Goal: Communication & Community: Answer question/provide support

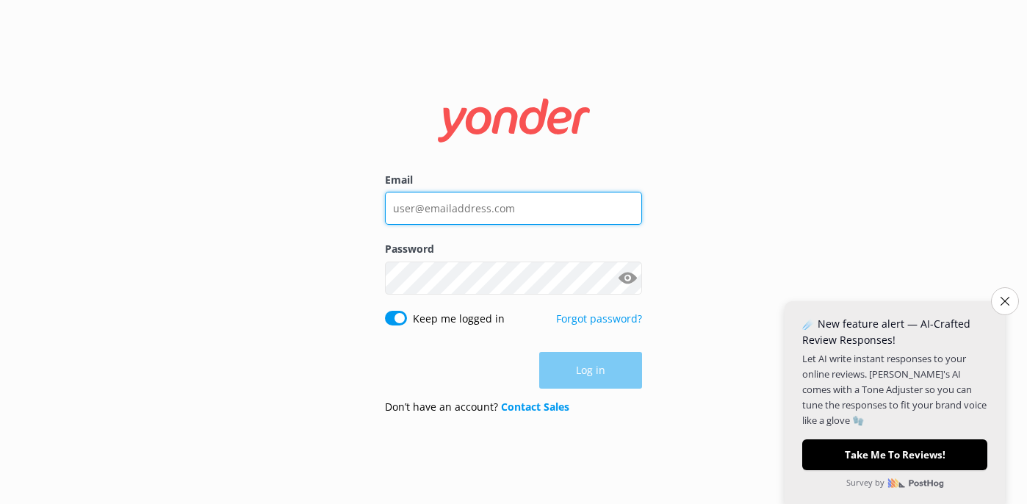
type input "[EMAIL_ADDRESS][DOMAIN_NAME]"
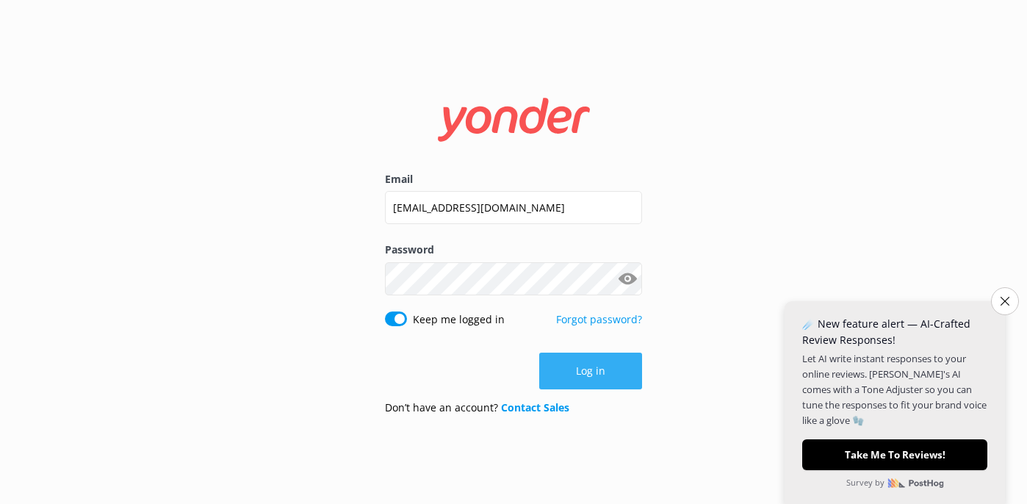
click at [581, 377] on button "Log in" at bounding box center [590, 371] width 103 height 37
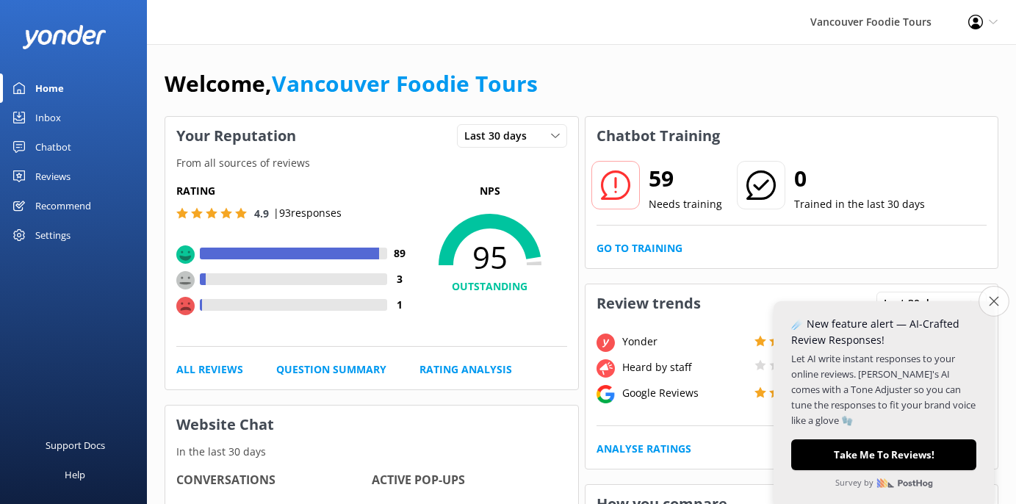
click at [994, 304] on icon "Close survey" at bounding box center [994, 301] width 10 height 10
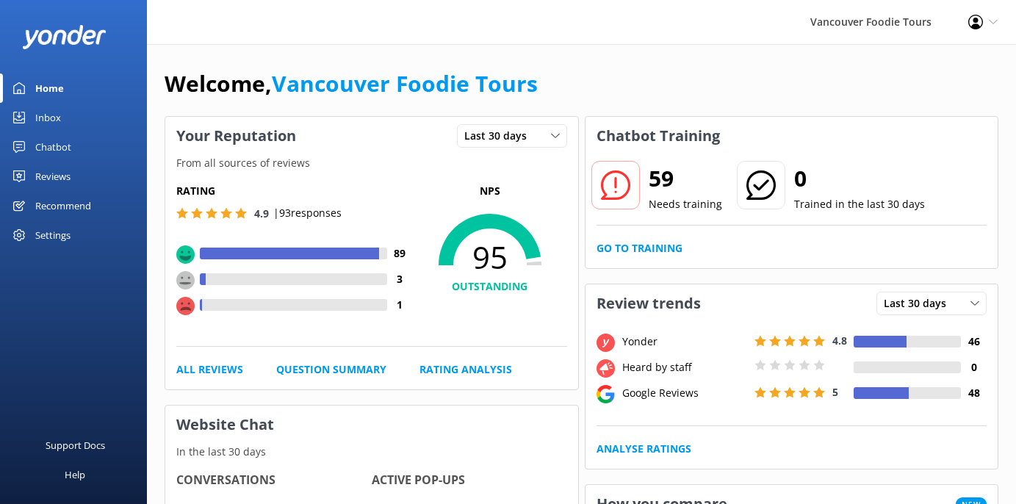
click at [619, 190] on icon at bounding box center [615, 184] width 29 height 29
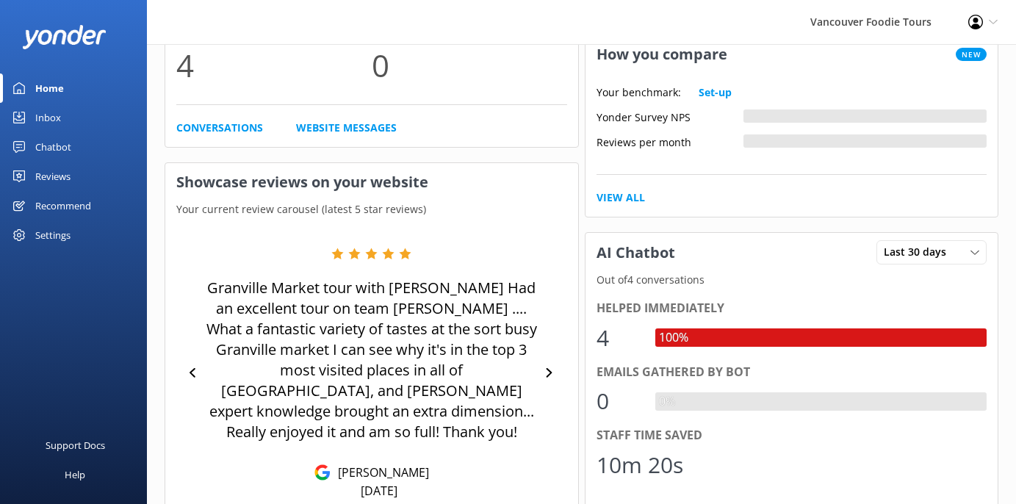
scroll to position [526, 0]
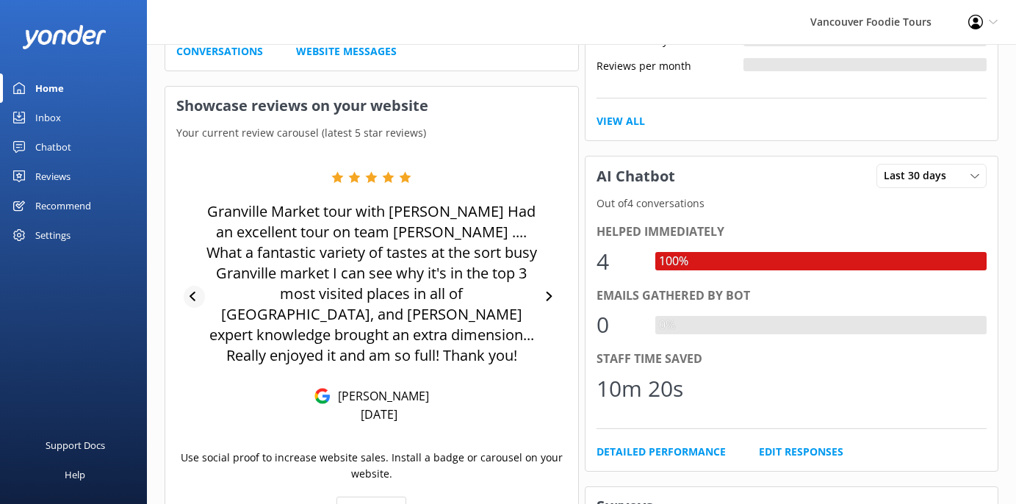
click at [195, 292] on icon at bounding box center [195, 297] width 10 height 10
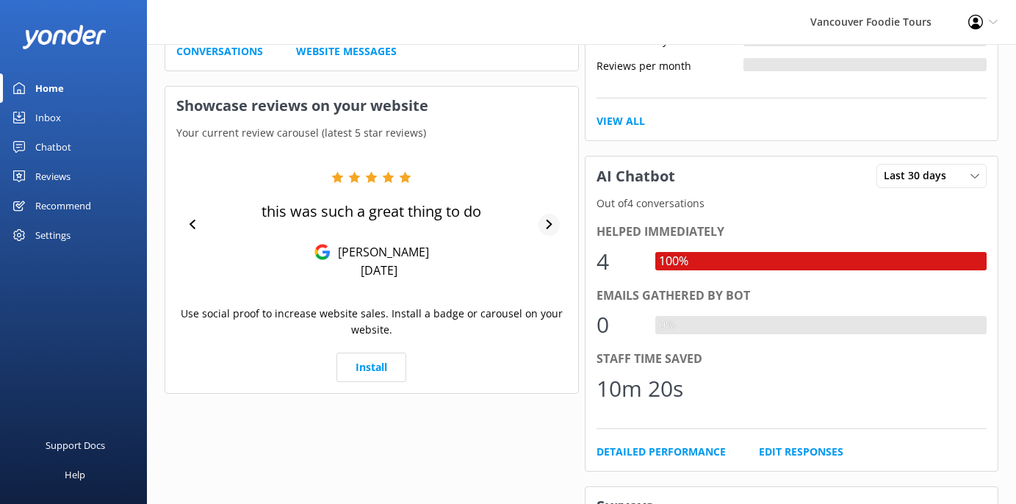
click at [557, 232] on div "this was such a great thing to do [PERSON_NAME] [DATE]" at bounding box center [371, 224] width 391 height 107
click at [550, 228] on icon at bounding box center [550, 225] width 10 height 10
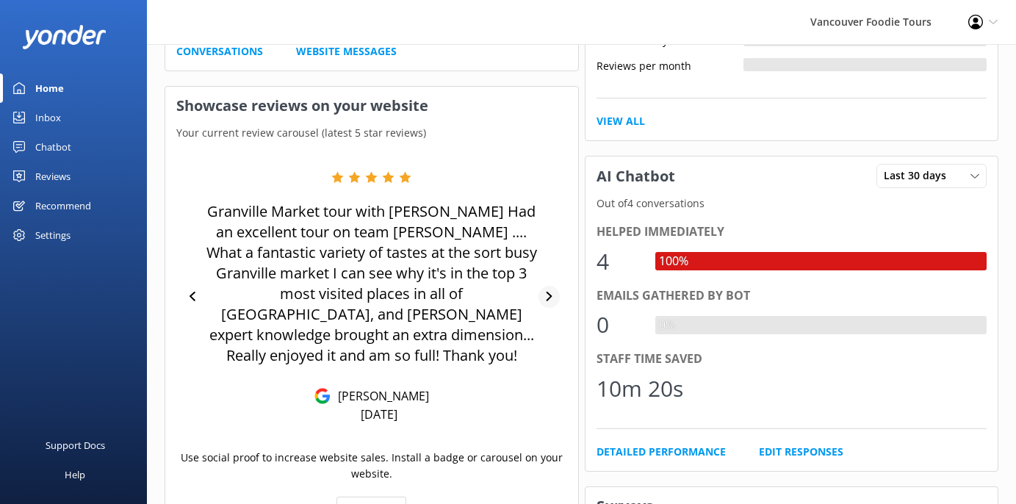
click at [550, 228] on div "Granville Market tour with [PERSON_NAME] Had an excellent tour on team [PERSON_…" at bounding box center [371, 296] width 391 height 251
click at [544, 286] on div at bounding box center [549, 297] width 21 height 22
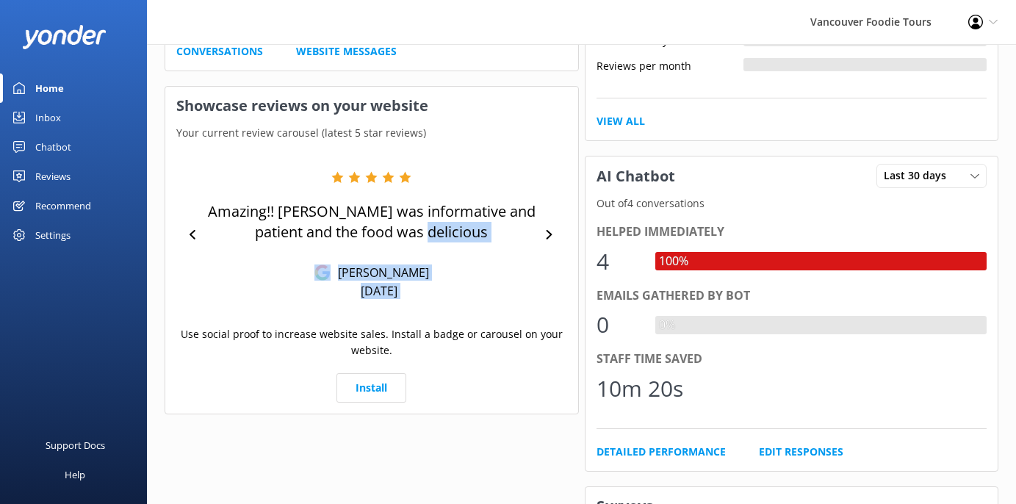
drag, startPoint x: 548, startPoint y: 231, endPoint x: 505, endPoint y: 257, distance: 50.4
click at [505, 257] on div "Amazing!! [PERSON_NAME] was informative and patient and the food was delicious …" at bounding box center [371, 235] width 391 height 128
click at [505, 257] on div "Amazing!! [PERSON_NAME] was informative and patient and the food was delicious …" at bounding box center [372, 235] width 334 height 128
click at [554, 241] on div at bounding box center [549, 235] width 21 height 22
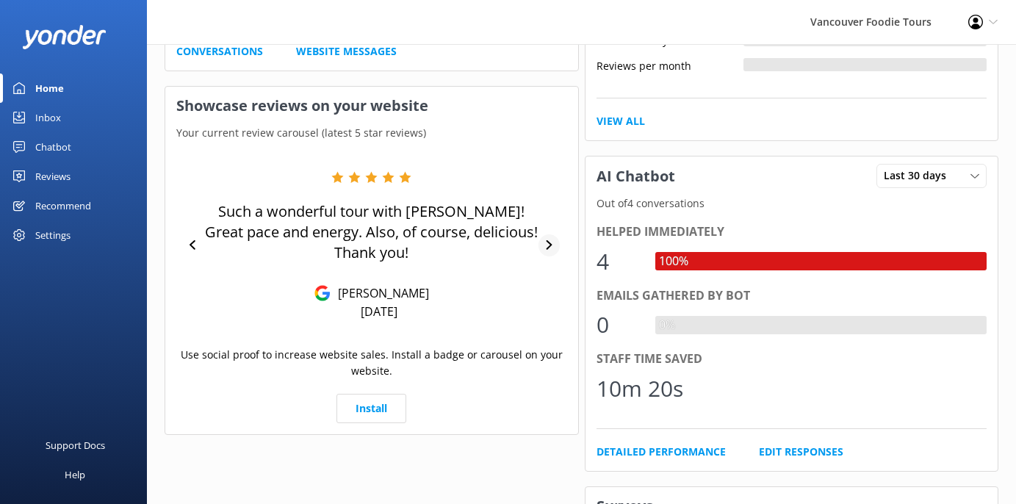
click at [543, 241] on div at bounding box center [549, 245] width 21 height 22
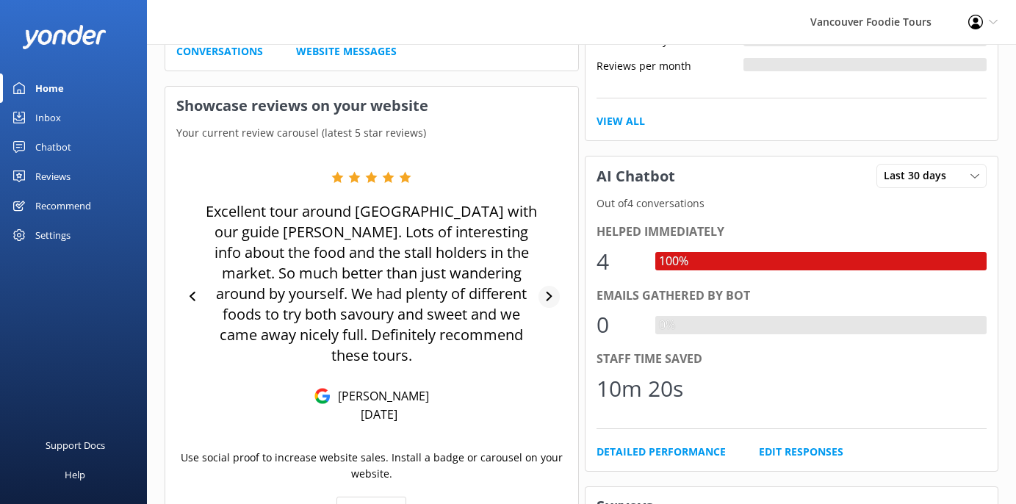
click at [545, 292] on icon at bounding box center [550, 297] width 10 height 10
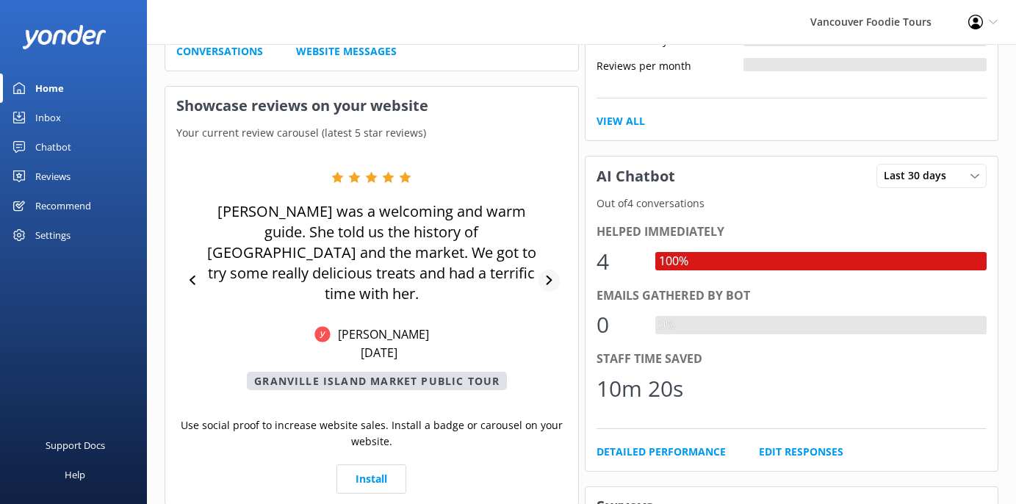
click at [548, 276] on icon at bounding box center [549, 281] width 6 height 10
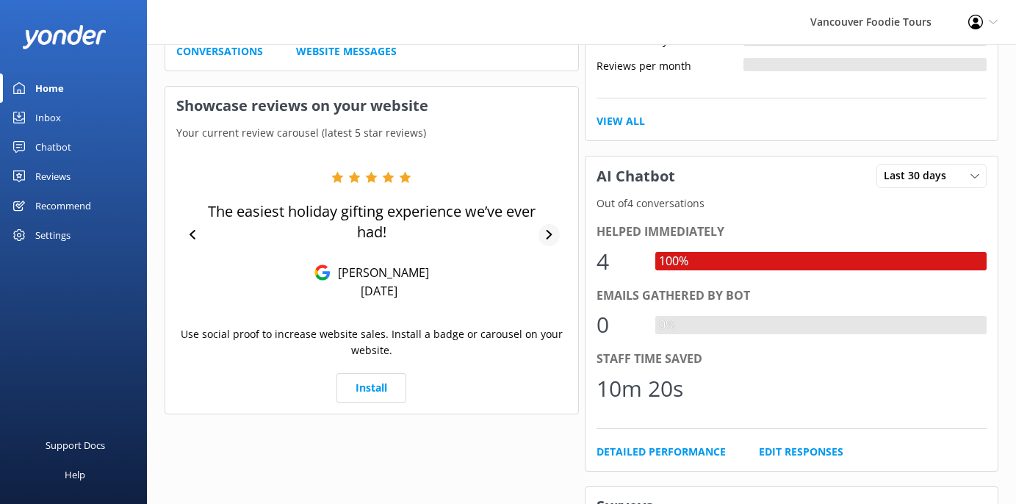
click at [547, 240] on div at bounding box center [549, 235] width 21 height 22
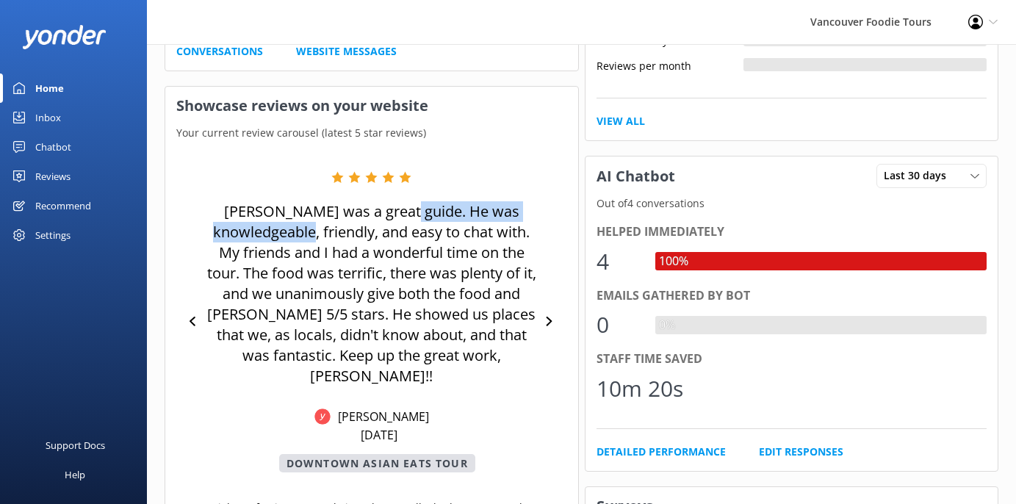
drag, startPoint x: 346, startPoint y: 222, endPoint x: 434, endPoint y: 221, distance: 88.2
click at [434, 221] on p "[PERSON_NAME] was a great guide. He was knowledgeable, friendly, and easy to ch…" at bounding box center [372, 293] width 334 height 185
click at [415, 262] on p "[PERSON_NAME] was a great guide. He was knowledgeable, friendly, and easy to ch…" at bounding box center [372, 293] width 334 height 185
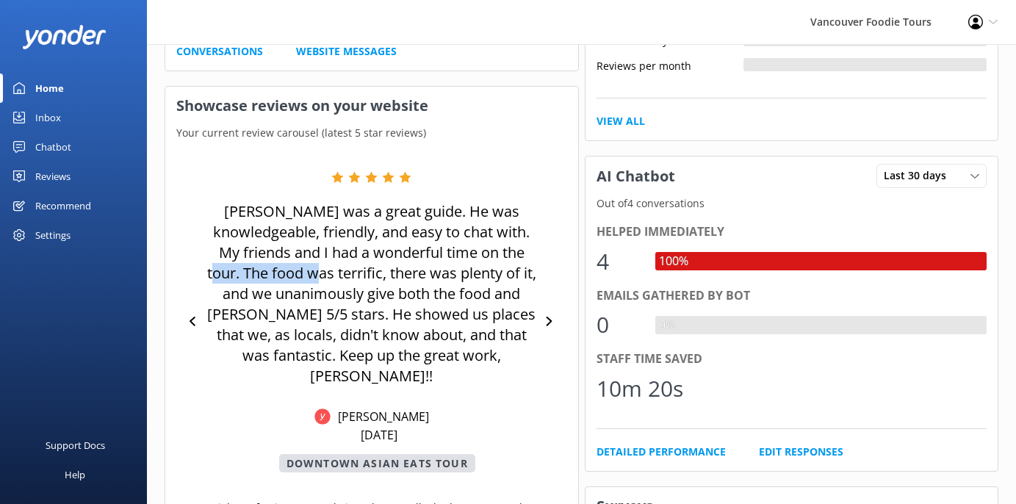
drag, startPoint x: 256, startPoint y: 265, endPoint x: 359, endPoint y: 264, distance: 103.6
click at [359, 264] on p "[PERSON_NAME] was a great guide. He was knowledgeable, friendly, and easy to ch…" at bounding box center [372, 293] width 334 height 185
click at [433, 263] on p "[PERSON_NAME] was a great guide. He was knowledgeable, friendly, and easy to ch…" at bounding box center [372, 293] width 334 height 185
click at [555, 311] on div at bounding box center [549, 322] width 21 height 22
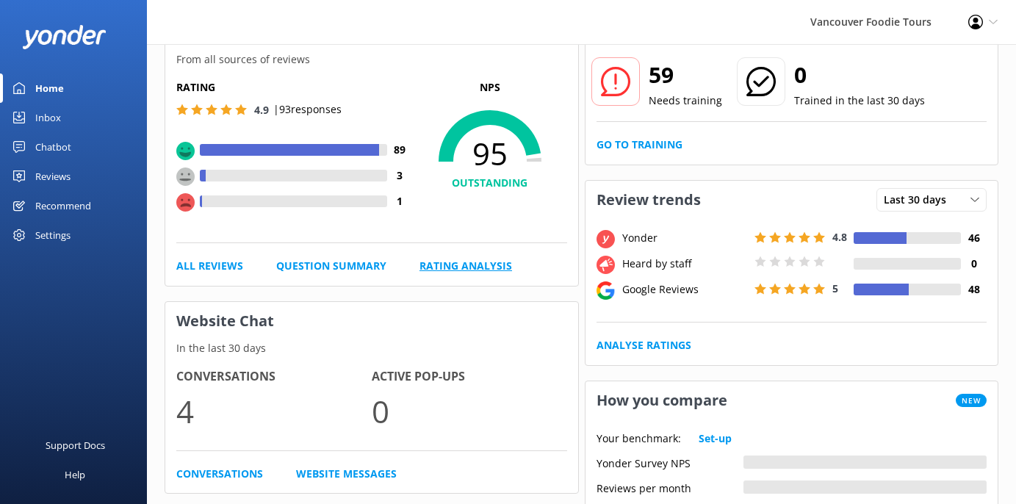
scroll to position [118, 0]
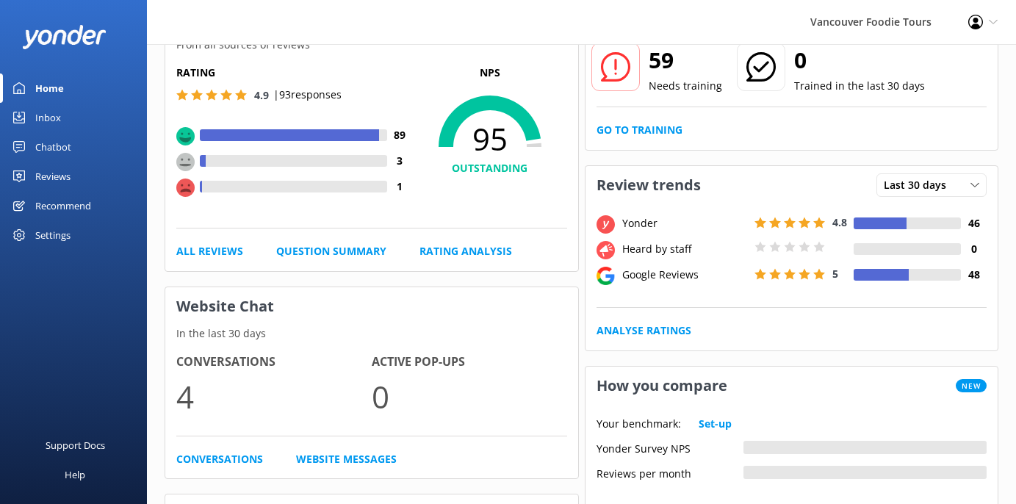
click at [67, 119] on link "Inbox" at bounding box center [73, 117] width 147 height 29
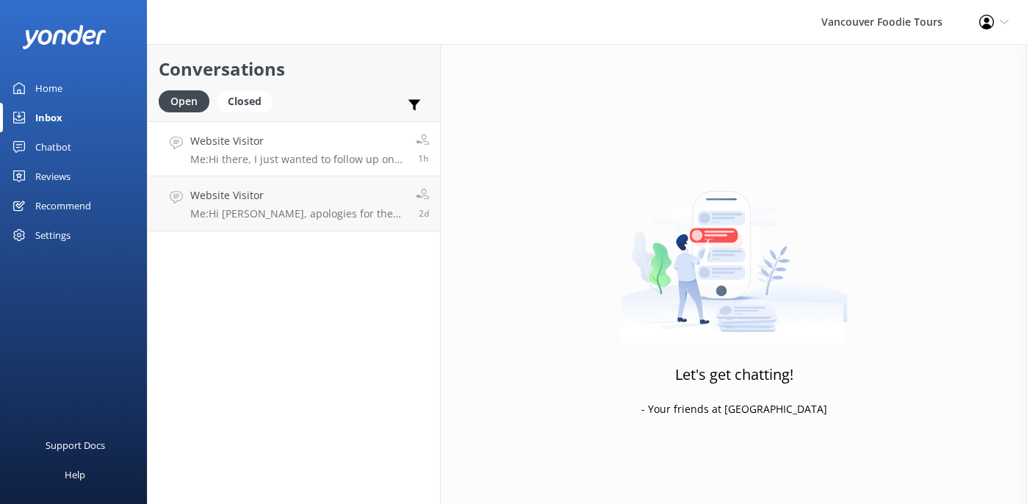
click at [329, 141] on h4 "Website Visitor" at bounding box center [297, 141] width 215 height 16
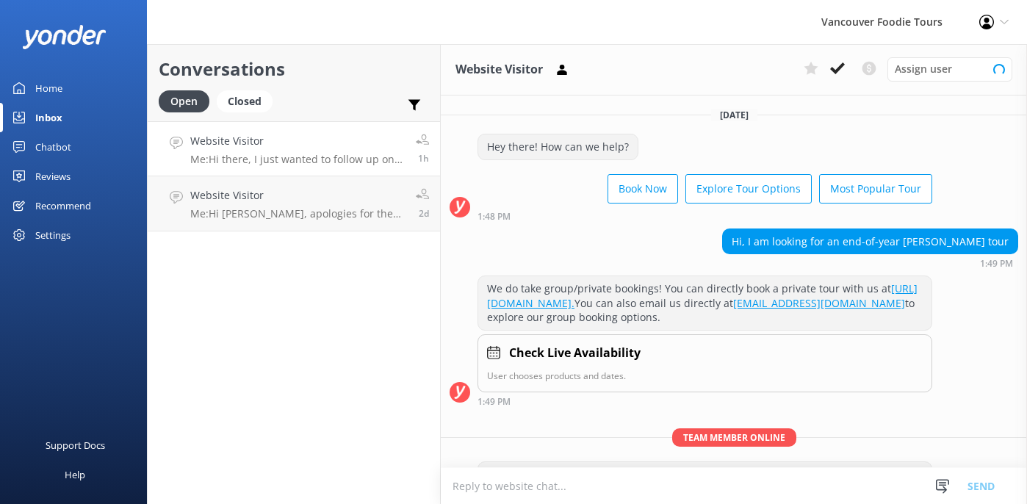
scroll to position [127, 0]
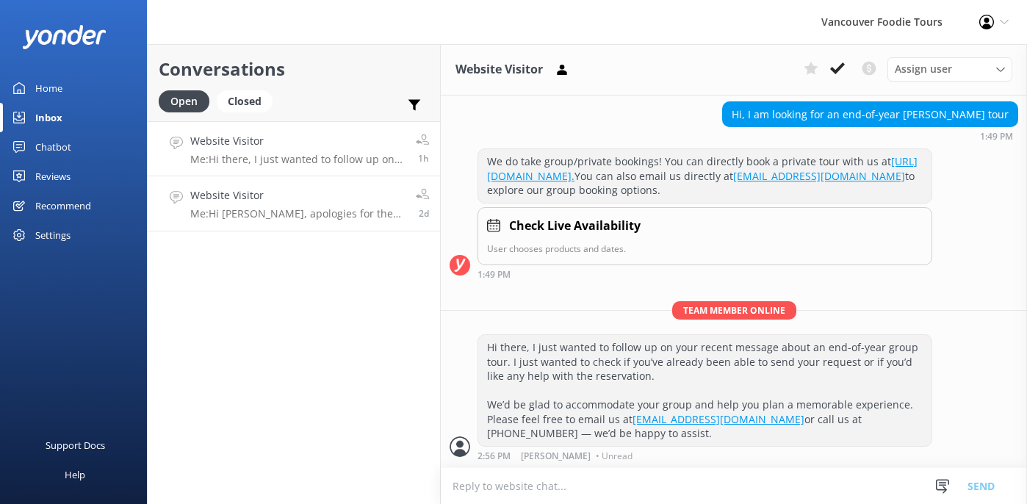
click at [317, 200] on h4 "Website Visitor" at bounding box center [297, 195] width 215 height 16
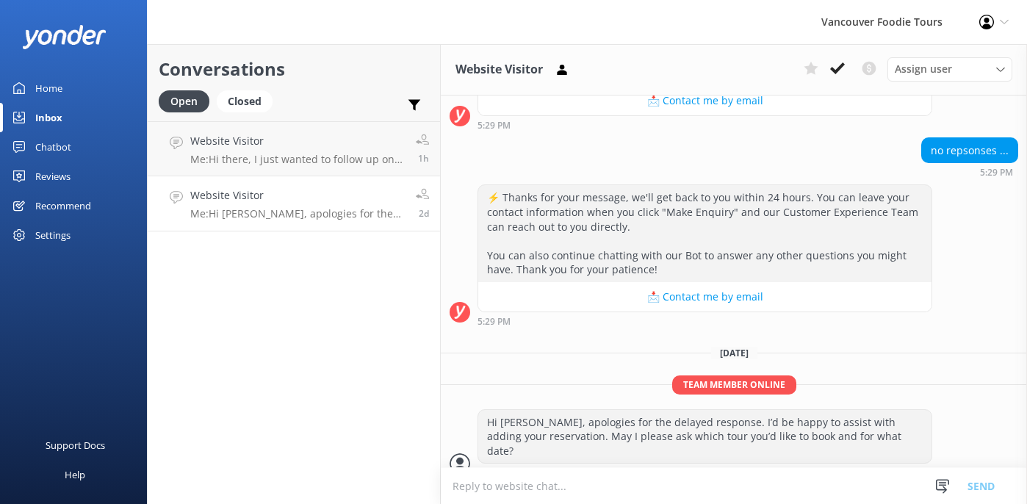
scroll to position [792, 0]
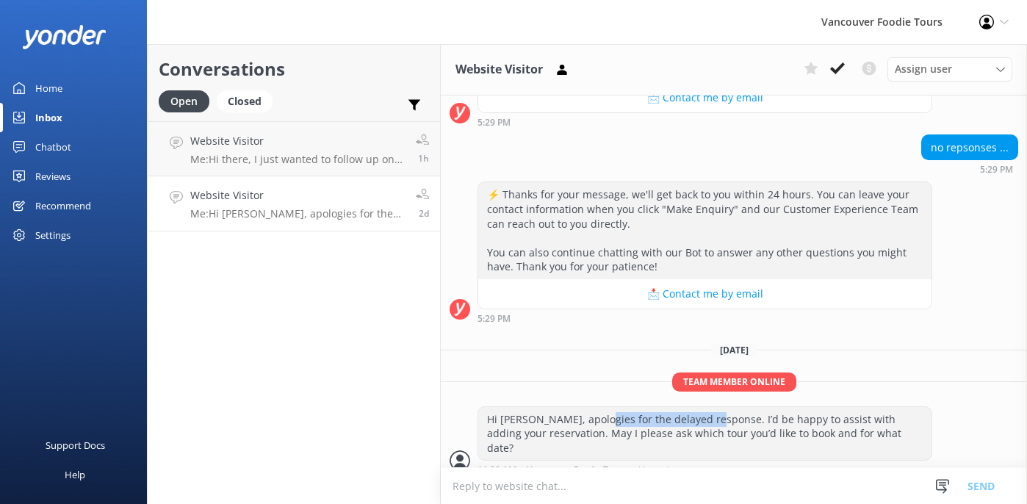
drag, startPoint x: 592, startPoint y: 423, endPoint x: 703, endPoint y: 423, distance: 110.2
click at [703, 423] on div "Hi [PERSON_NAME], apologies for the delayed response. I’d be happy to assist wi…" at bounding box center [704, 434] width 453 height 54
drag, startPoint x: 748, startPoint y: 423, endPoint x: 769, endPoint y: 423, distance: 21.3
click at [748, 423] on div "Hi [PERSON_NAME], apologies for the delayed response. I’d be happy to assist wi…" at bounding box center [704, 434] width 453 height 54
click at [769, 423] on div "Hi [PERSON_NAME], apologies for the delayed response. I’d be happy to assist wi…" at bounding box center [704, 434] width 453 height 54
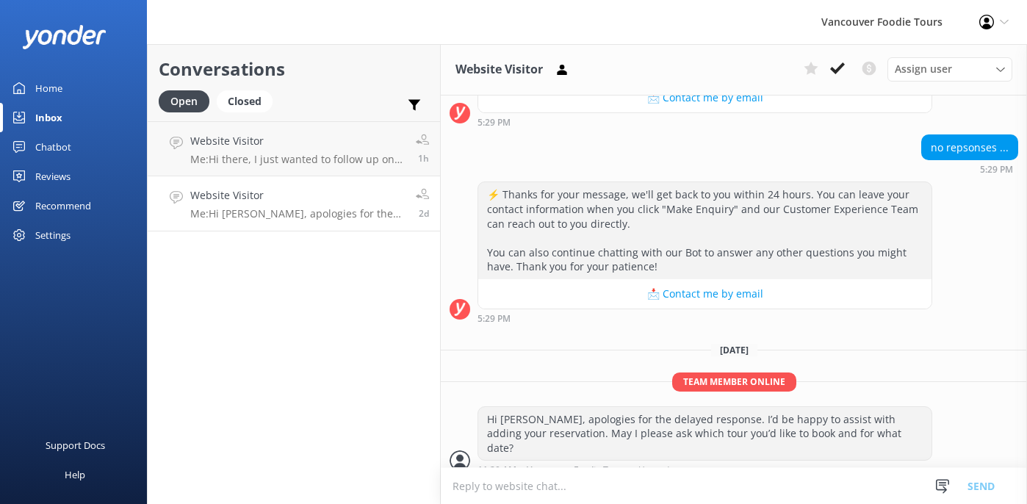
click at [808, 423] on div "Hi [PERSON_NAME], apologies for the delayed response. I’d be happy to assist wi…" at bounding box center [704, 434] width 453 height 54
click at [852, 423] on div "Hi [PERSON_NAME], apologies for the delayed response. I’d be happy to assist wi…" at bounding box center [704, 434] width 453 height 54
click at [875, 423] on div "Hi [PERSON_NAME], apologies for the delayed response. I’d be happy to assist wi…" at bounding box center [704, 434] width 453 height 54
drag, startPoint x: 631, startPoint y: 433, endPoint x: 670, endPoint y: 433, distance: 38.9
click at [670, 433] on div "Hi [PERSON_NAME], apologies for the delayed response. I’d be happy to assist wi…" at bounding box center [704, 434] width 453 height 54
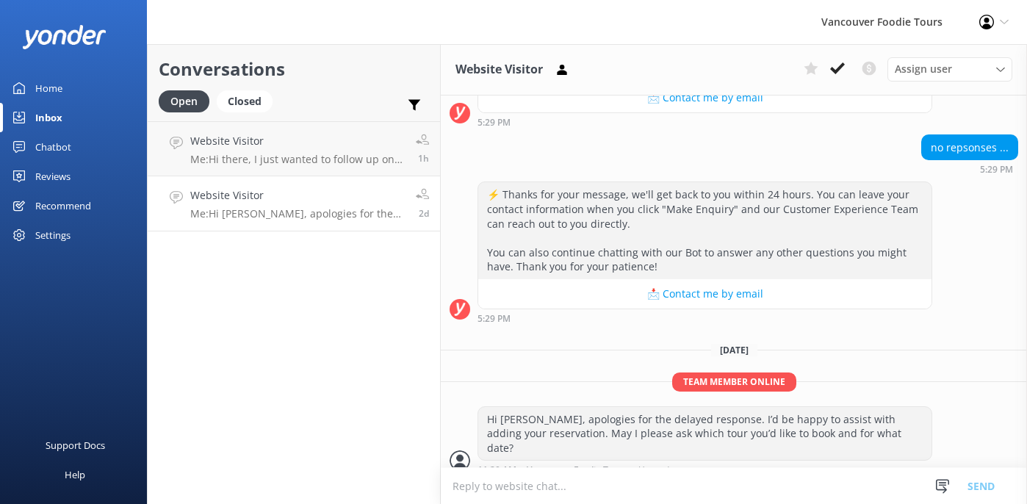
click at [679, 433] on div "Hi [PERSON_NAME], apologies for the delayed response. I’d be happy to assist wi…" at bounding box center [704, 434] width 453 height 54
drag, startPoint x: 709, startPoint y: 433, endPoint x: 773, endPoint y: 435, distance: 64.0
click at [710, 433] on div "Hi [PERSON_NAME], apologies for the delayed response. I’d be happy to assist wi…" at bounding box center [704, 434] width 453 height 54
click at [774, 435] on div "Hi [PERSON_NAME], apologies for the delayed response. I’d be happy to assist wi…" at bounding box center [704, 434] width 453 height 54
click at [818, 436] on div "Hi [PERSON_NAME], apologies for the delayed response. I’d be happy to assist wi…" at bounding box center [704, 434] width 453 height 54
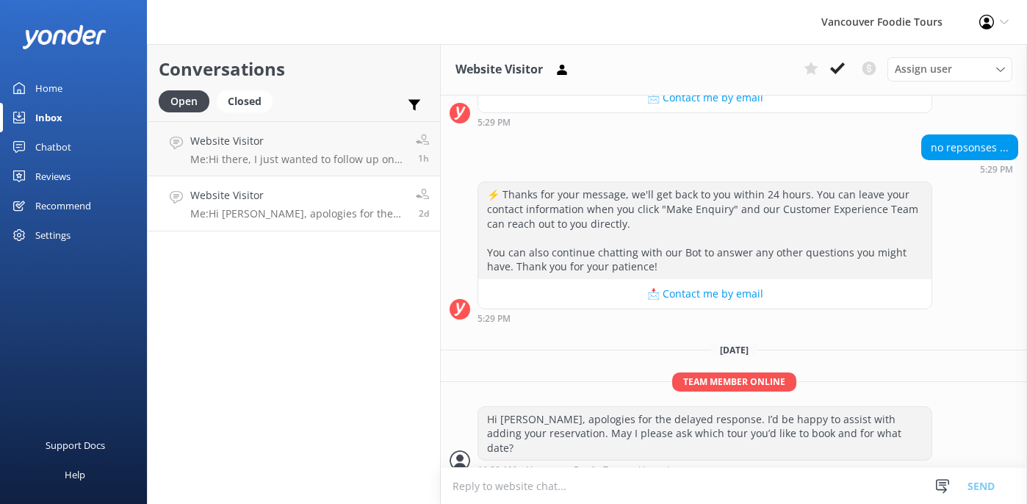
click at [386, 195] on h4 "Website Visitor" at bounding box center [297, 195] width 215 height 16
click at [346, 137] on h4 "Website Visitor" at bounding box center [297, 141] width 215 height 16
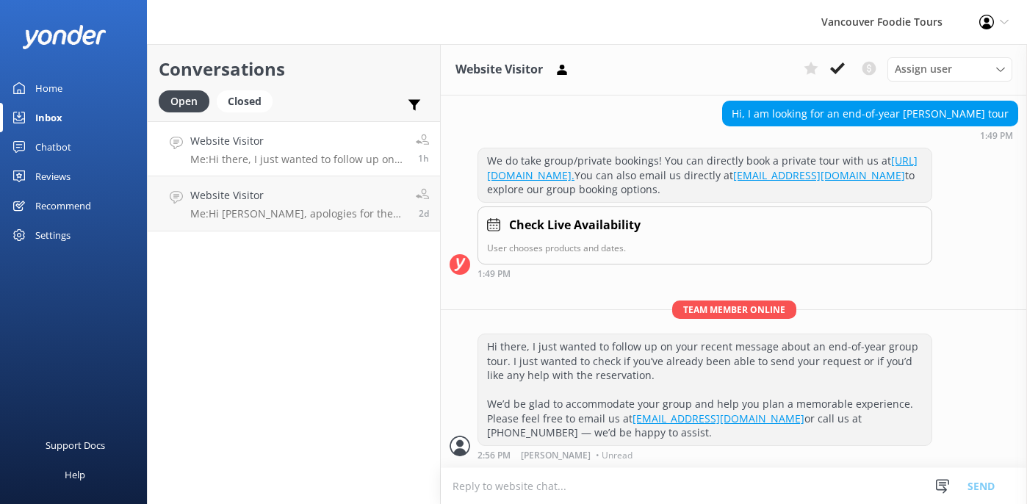
scroll to position [127, 0]
drag, startPoint x: 559, startPoint y: 356, endPoint x: 612, endPoint y: 359, distance: 53.7
click at [612, 359] on div "Hi there, I just wanted to follow up on your recent message about an end-of-yea…" at bounding box center [704, 390] width 453 height 111
click at [644, 356] on div "Hi there, I just wanted to follow up on your recent message about an end-of-yea…" at bounding box center [704, 390] width 453 height 111
click at [663, 352] on div "Hi there, I just wanted to follow up on your recent message about an end-of-yea…" at bounding box center [704, 390] width 453 height 111
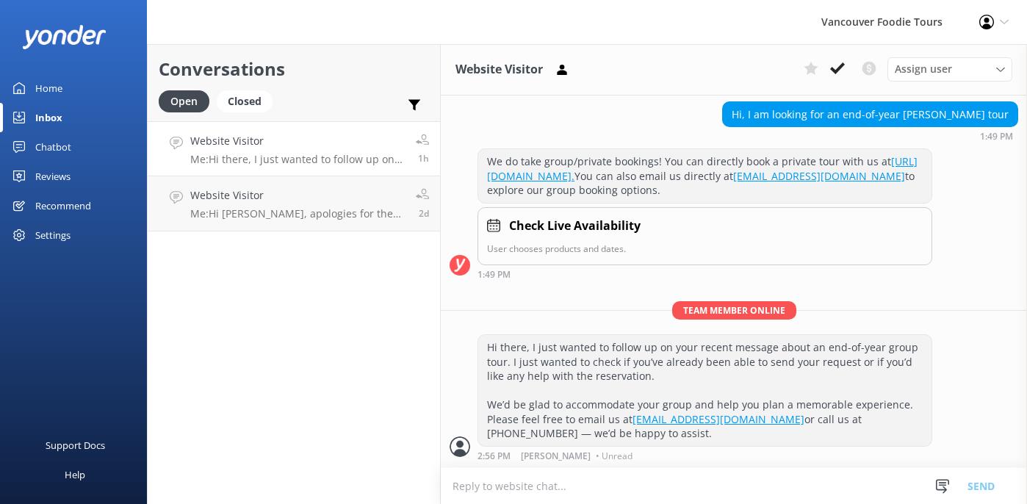
click at [697, 351] on div "Hi there, I just wanted to follow up on your recent message about an end-of-yea…" at bounding box center [704, 390] width 453 height 111
click at [717, 351] on div "Hi there, I just wanted to follow up on your recent message about an end-of-yea…" at bounding box center [704, 390] width 453 height 111
click at [739, 350] on div "Hi there, I just wanted to follow up on your recent message about an end-of-yea…" at bounding box center [704, 390] width 453 height 111
click at [774, 349] on div "Hi there, I just wanted to follow up on your recent message about an end-of-yea…" at bounding box center [704, 390] width 453 height 111
click at [794, 350] on div "Hi there, I just wanted to follow up on your recent message about an end-of-yea…" at bounding box center [704, 390] width 453 height 111
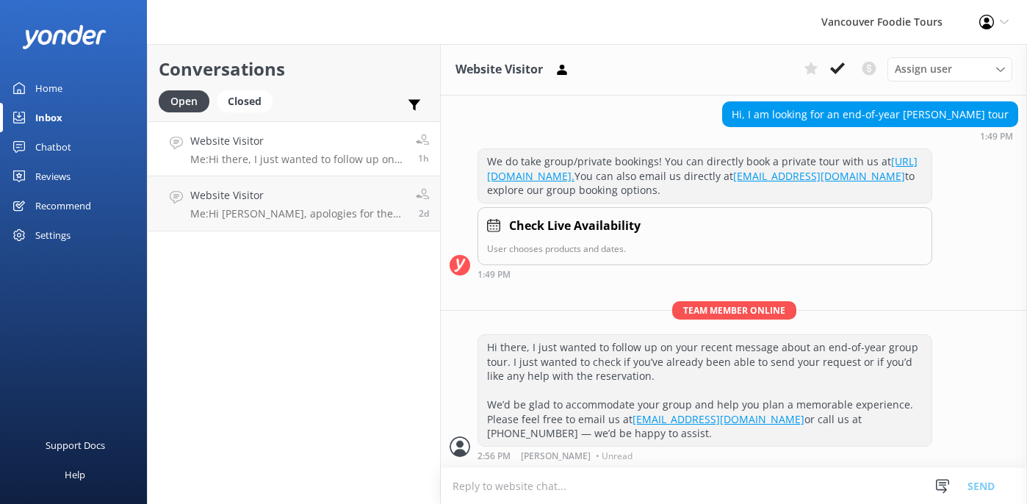
click at [870, 354] on div "Hi there, I just wanted to follow up on your recent message about an end-of-yea…" at bounding box center [704, 390] width 453 height 111
click at [875, 354] on div "Hi there, I just wanted to follow up on your recent message about an end-of-yea…" at bounding box center [704, 390] width 453 height 111
drag, startPoint x: 522, startPoint y: 365, endPoint x: 575, endPoint y: 364, distance: 53.7
click at [571, 365] on div "Hi there, I just wanted to follow up on your recent message about an end-of-yea…" at bounding box center [704, 390] width 453 height 111
click at [614, 362] on div "Hi there, I just wanted to follow up on your recent message about an end-of-yea…" at bounding box center [704, 390] width 453 height 111
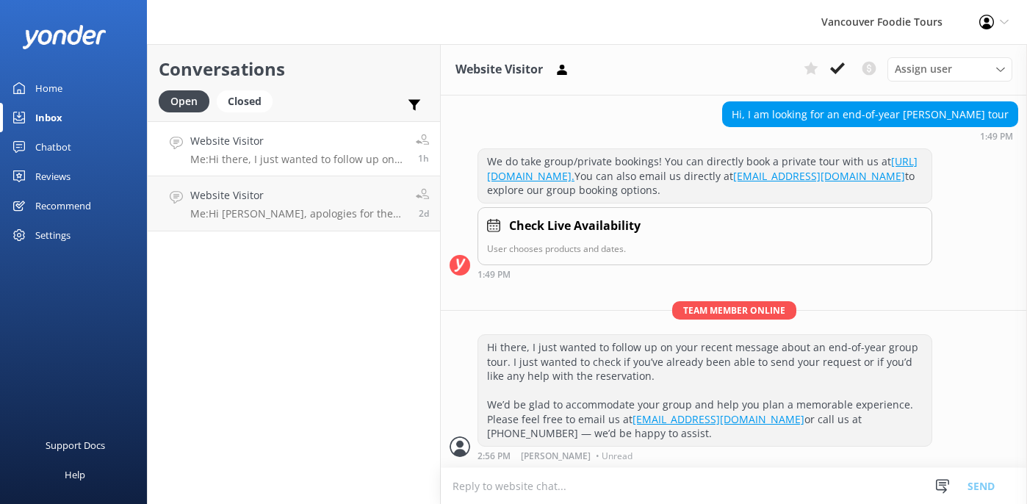
click at [658, 362] on div "Hi there, I just wanted to follow up on your recent message about an end-of-yea…" at bounding box center [704, 390] width 453 height 111
click at [684, 361] on div "Hi there, I just wanted to follow up on your recent message about an end-of-yea…" at bounding box center [704, 390] width 453 height 111
click at [753, 364] on div "Hi there, I just wanted to follow up on your recent message about an end-of-yea…" at bounding box center [704, 390] width 453 height 111
click at [802, 366] on div "Hi there, I just wanted to follow up on your recent message about an end-of-yea…" at bounding box center [704, 390] width 453 height 111
click at [839, 365] on div "Hi there, I just wanted to follow up on your recent message about an end-of-yea…" at bounding box center [704, 390] width 453 height 111
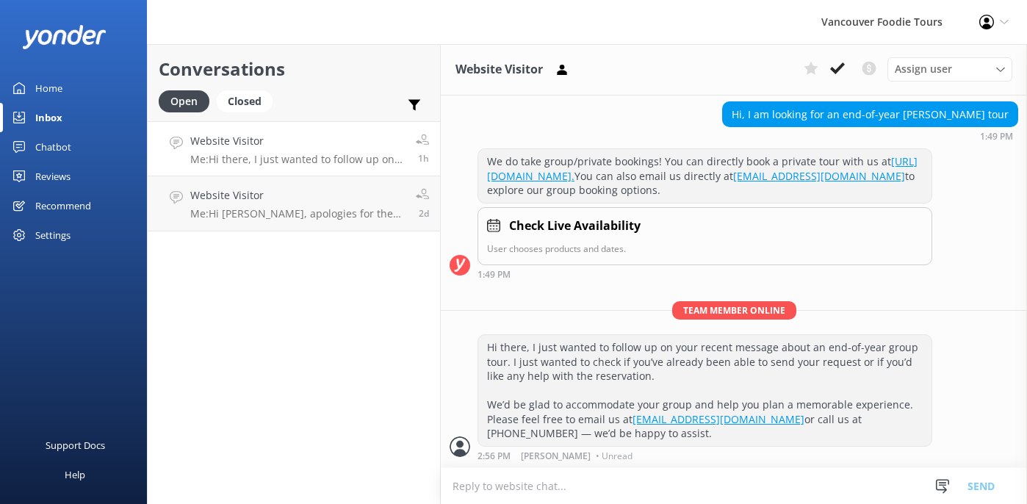
click at [858, 363] on div "Hi there, I just wanted to follow up on your recent message about an end-of-yea…" at bounding box center [704, 390] width 453 height 111
drag, startPoint x: 679, startPoint y: 355, endPoint x: 722, endPoint y: 359, distance: 42.8
click at [722, 359] on div "Hi there, I just wanted to follow up on your recent message about an end-of-yea…" at bounding box center [704, 390] width 453 height 111
drag, startPoint x: 745, startPoint y: 359, endPoint x: 772, endPoint y: 360, distance: 26.5
click at [747, 359] on div "Hi there, I just wanted to follow up on your recent message about an end-of-yea…" at bounding box center [704, 390] width 453 height 111
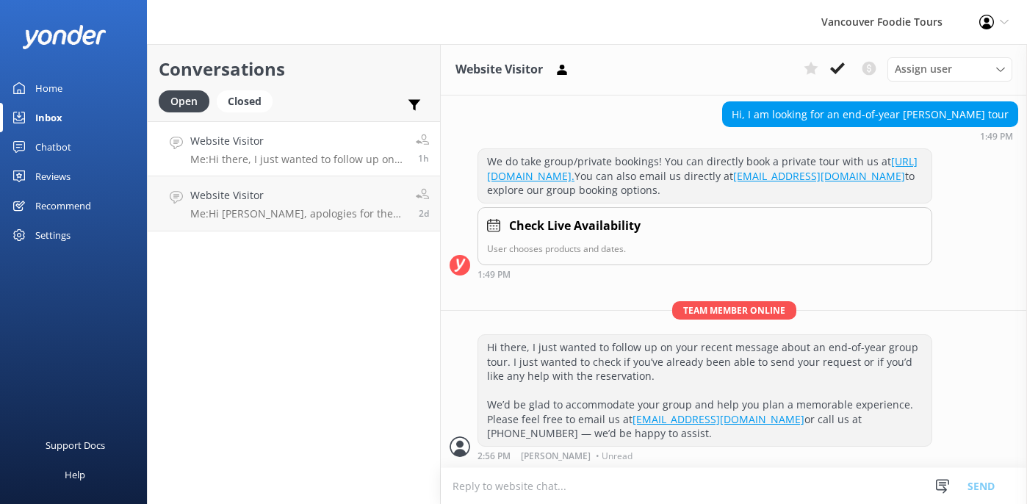
click at [782, 361] on div "Hi there, I just wanted to follow up on your recent message about an end-of-yea…" at bounding box center [704, 390] width 453 height 111
click at [869, 372] on div "Hi there, I just wanted to follow up on your recent message about an end-of-yea…" at bounding box center [704, 390] width 453 height 111
drag, startPoint x: 525, startPoint y: 374, endPoint x: 624, endPoint y: 375, distance: 98.5
click at [622, 375] on div "Hi there, I just wanted to follow up on your recent message about an end-of-yea…" at bounding box center [704, 390] width 453 height 111
click at [677, 376] on div "Hi there, I just wanted to follow up on your recent message about an end-of-yea…" at bounding box center [704, 390] width 453 height 111
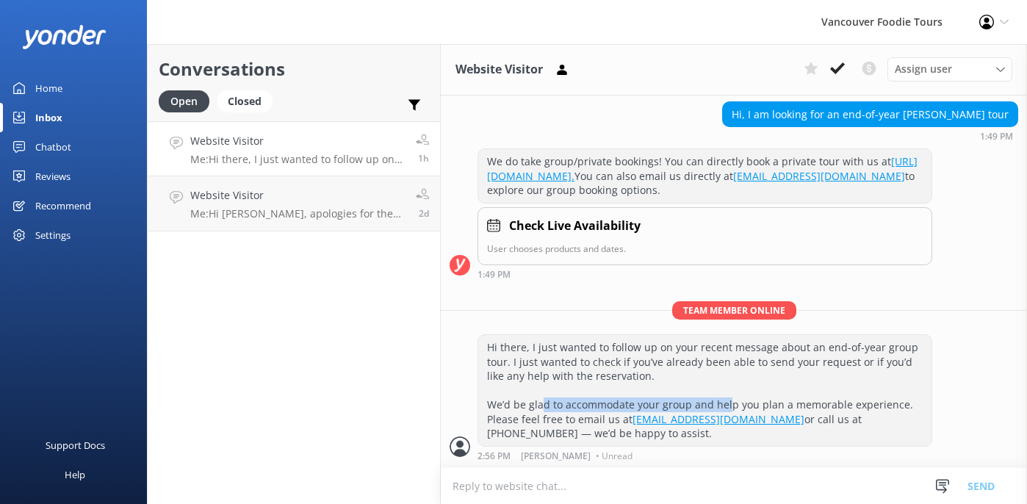
drag, startPoint x: 545, startPoint y: 403, endPoint x: 725, endPoint y: 398, distance: 180.9
click at [725, 398] on div "Hi there, I just wanted to follow up on your recent message about an end-of-yea…" at bounding box center [704, 390] width 453 height 111
click at [786, 400] on div "Hi there, I just wanted to follow up on your recent message about an end-of-yea…" at bounding box center [704, 390] width 453 height 111
click at [789, 403] on div "Hi there, I just wanted to follow up on your recent message about an end-of-yea…" at bounding box center [704, 390] width 453 height 111
